Goal: Information Seeking & Learning: Learn about a topic

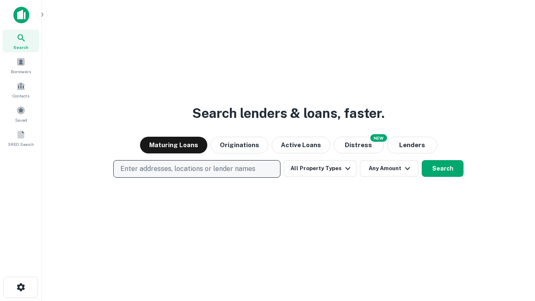
click at [196, 169] on p "Enter addresses, locations or lender names" at bounding box center [187, 169] width 135 height 10
type input "**********"
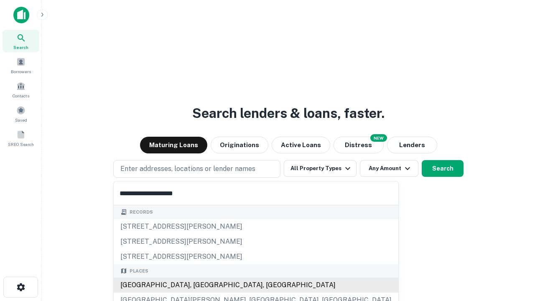
click at [200, 285] on div "[GEOGRAPHIC_DATA], [GEOGRAPHIC_DATA], [GEOGRAPHIC_DATA]" at bounding box center [256, 284] width 284 height 15
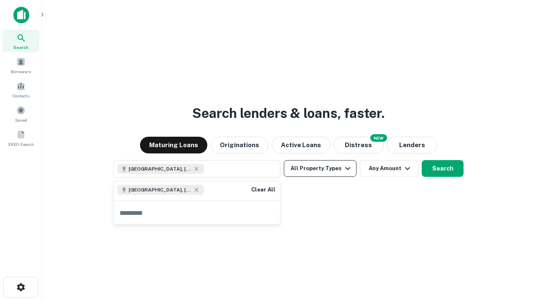
click at [320, 168] on button "All Property Types" at bounding box center [320, 168] width 73 height 17
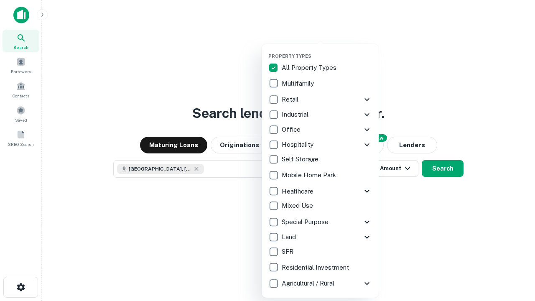
click at [327, 51] on button "button" at bounding box center [326, 51] width 117 height 0
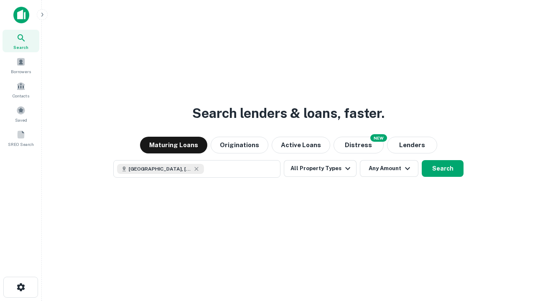
scroll to position [13, 0]
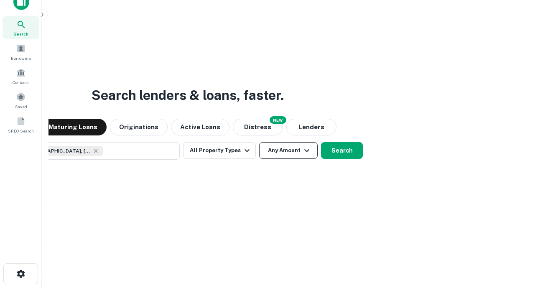
click at [259, 142] on button "Any Amount" at bounding box center [288, 150] width 58 height 17
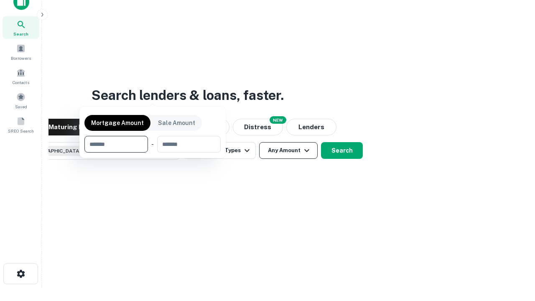
scroll to position [60, 236]
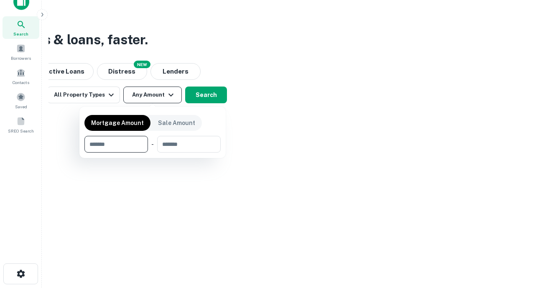
type input "*******"
click at [152, 152] on button "button" at bounding box center [152, 152] width 136 height 0
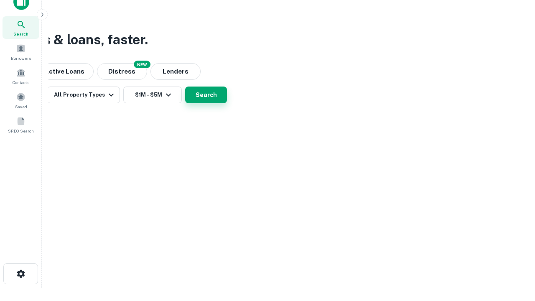
click at [227, 103] on button "Search" at bounding box center [206, 94] width 42 height 17
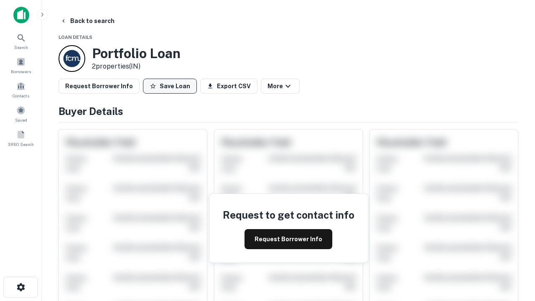
click at [170, 86] on button "Save Loan" at bounding box center [170, 86] width 54 height 15
click at [172, 86] on button "Save Loan" at bounding box center [170, 86] width 54 height 15
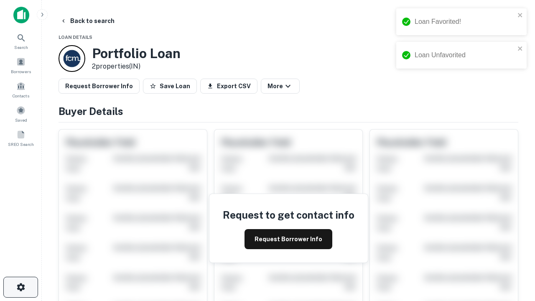
click at [20, 287] on icon "button" at bounding box center [21, 287] width 10 height 10
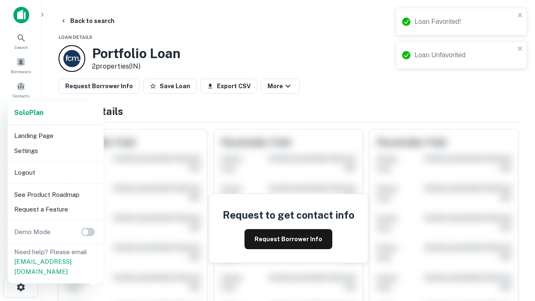
click at [55, 172] on li "Logout" at bounding box center [55, 172] width 89 height 15
